Goal: Check status

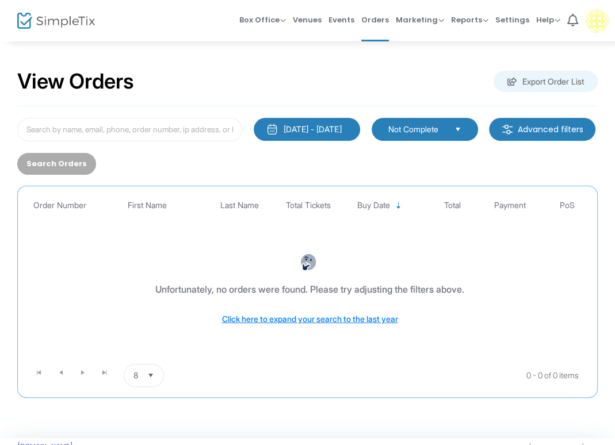
click at [428, 129] on span "Not Complete" at bounding box center [416, 130] width 57 height 12
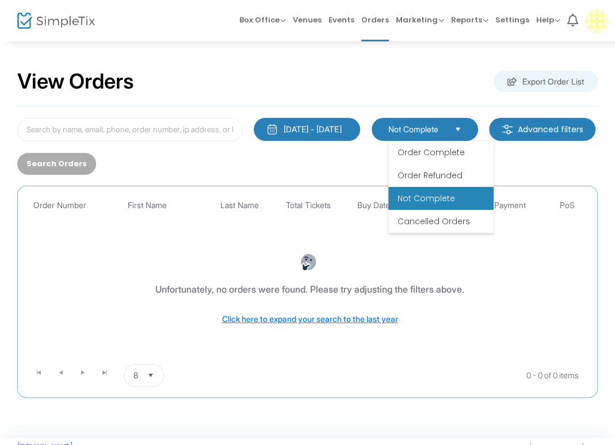
click at [436, 155] on span "Order Complete" at bounding box center [431, 153] width 67 height 12
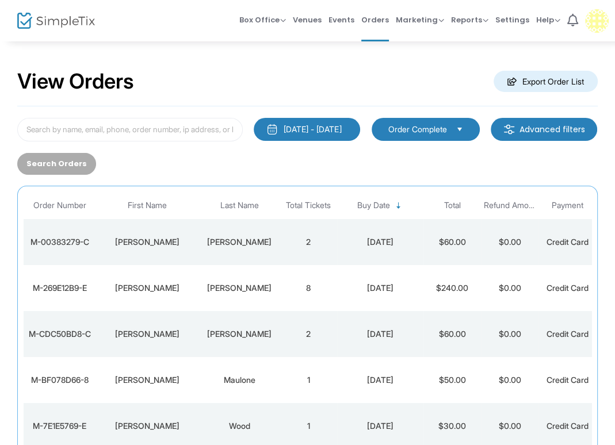
click at [197, 65] on div "View Orders Export Order List" at bounding box center [307, 82] width 581 height 49
